Goal: Task Accomplishment & Management: Complete application form

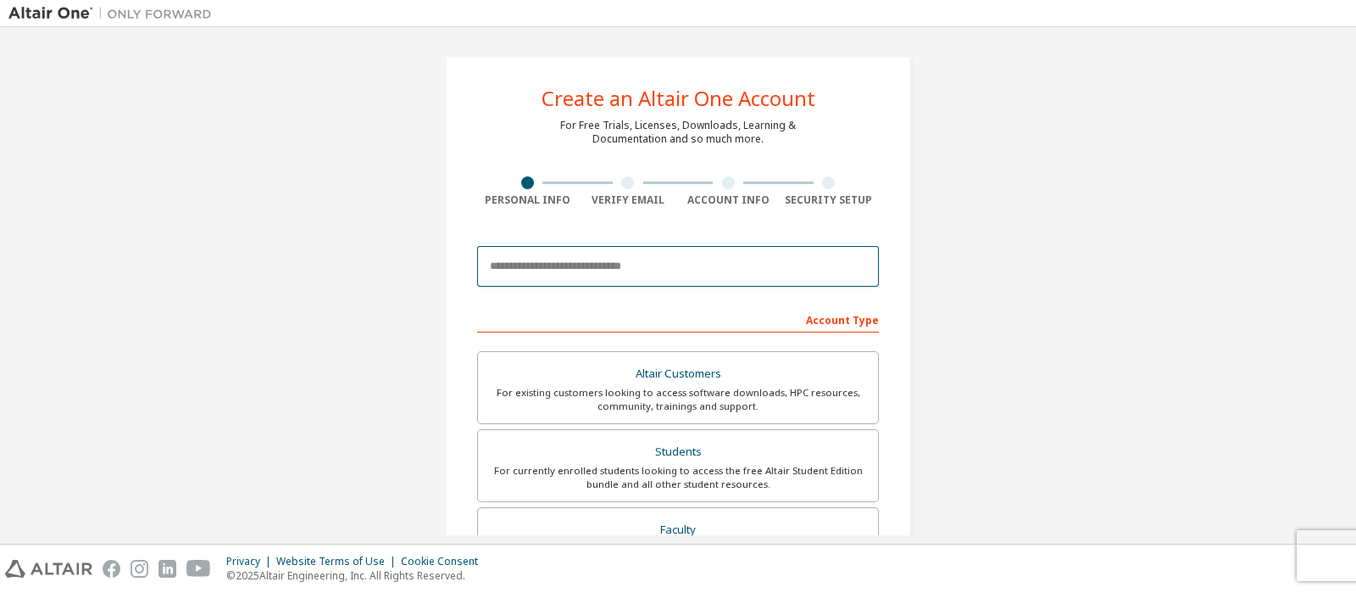
click at [709, 268] on input "email" at bounding box center [678, 266] width 402 height 41
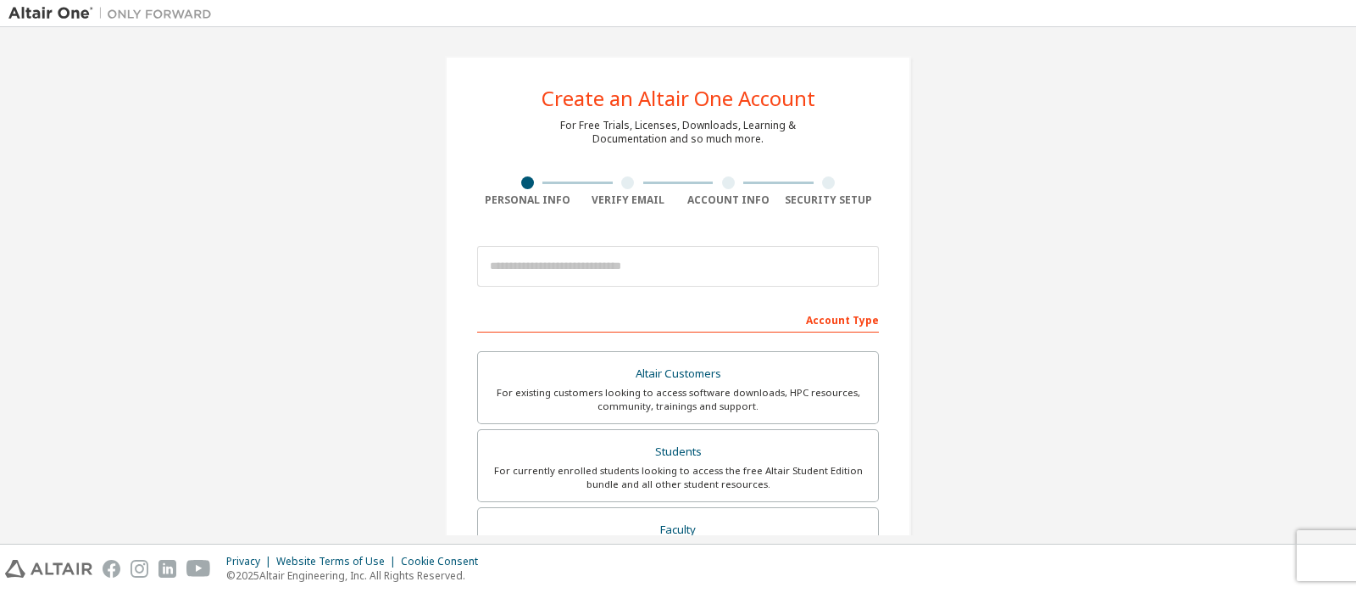
click at [911, 222] on div "Create an Altair One Account For Free Trials, Licenses, Downloads, Learning & D…" at bounding box center [678, 485] width 507 height 898
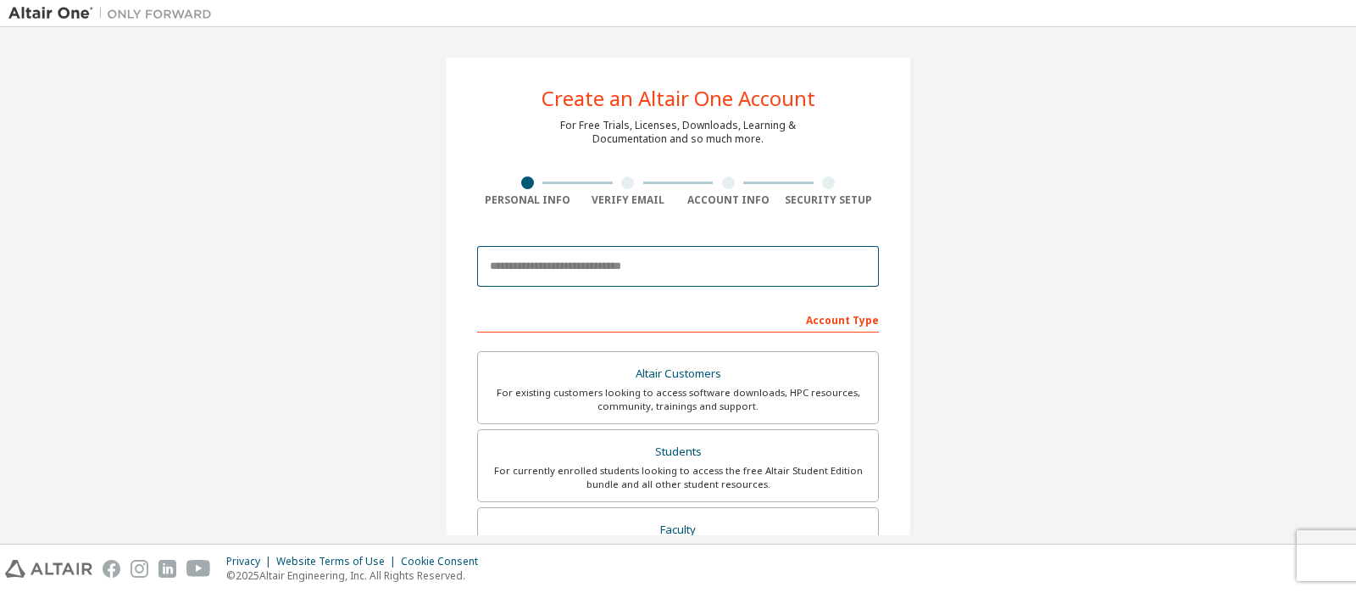
click at [832, 270] on input "email" at bounding box center [678, 266] width 402 height 41
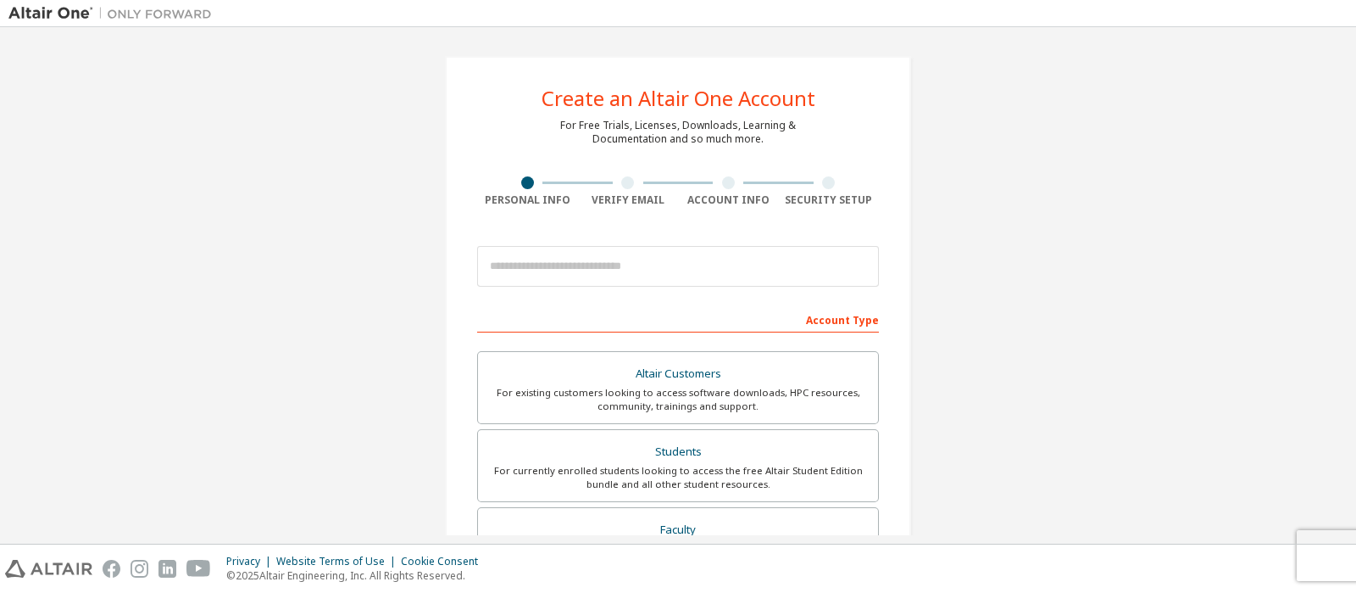
click at [954, 219] on div "Create an Altair One Account For Free Trials, Licenses, Downloads, Learning & D…" at bounding box center [677, 485] width 1339 height 898
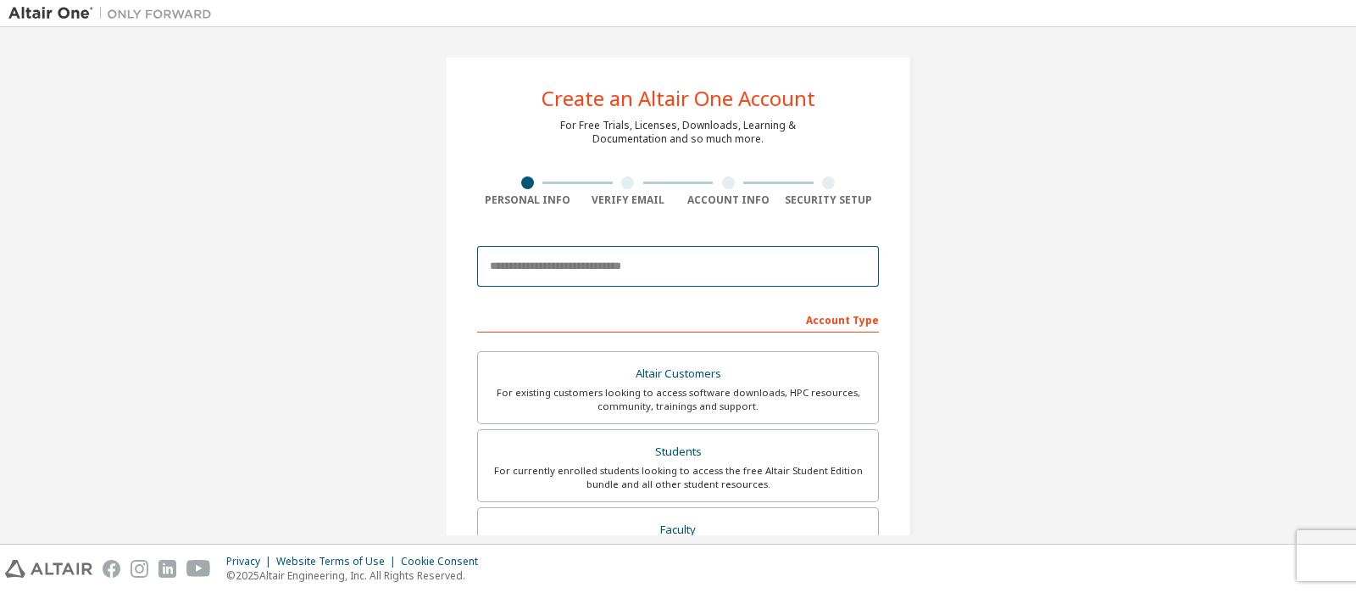
click at [642, 271] on input "email" at bounding box center [678, 266] width 402 height 41
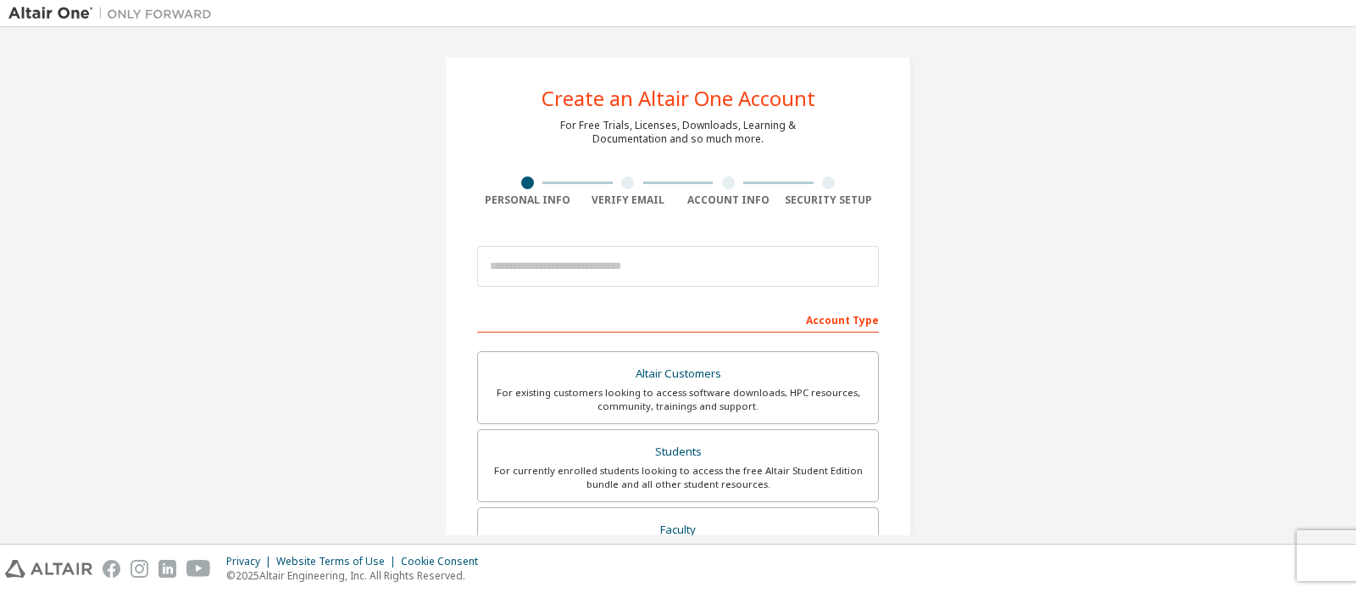
click at [1006, 267] on div "Create an Altair One Account For Free Trials, Licenses, Downloads, Learning & D…" at bounding box center [677, 485] width 1339 height 898
